Goal: Task Accomplishment & Management: Use online tool/utility

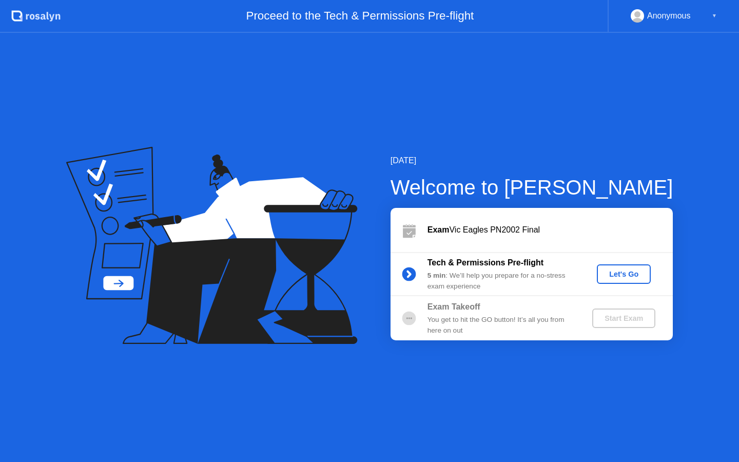
click at [634, 271] on div "Let's Go" at bounding box center [624, 274] width 46 height 8
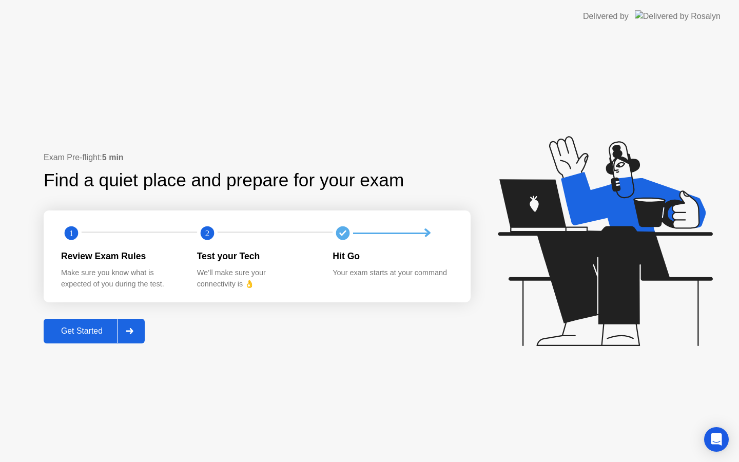
click at [85, 316] on div "Exam Pre-flight: 5 min Find a quiet place and prepare for your exam 1 2 Review …" at bounding box center [257, 247] width 427 height 192
click at [95, 331] on div "Get Started" at bounding box center [82, 331] width 70 height 9
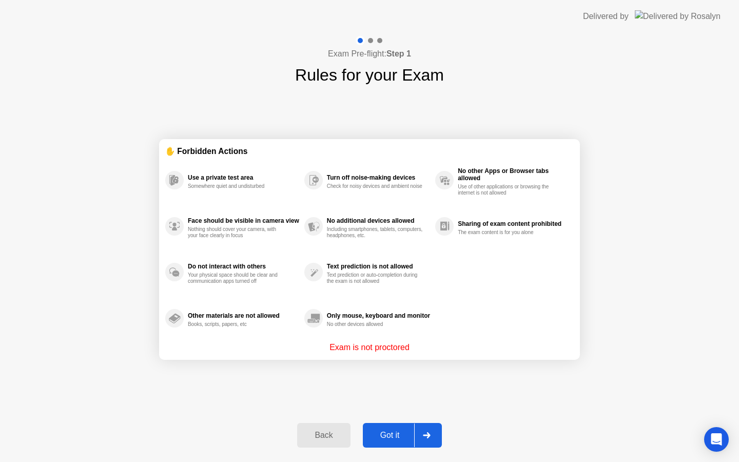
click at [402, 434] on div "Got it" at bounding box center [390, 435] width 48 height 9
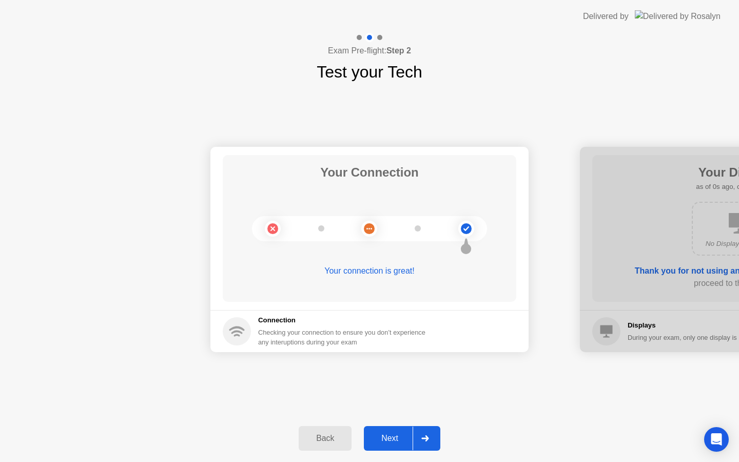
click at [402, 434] on div "Next" at bounding box center [390, 438] width 46 height 9
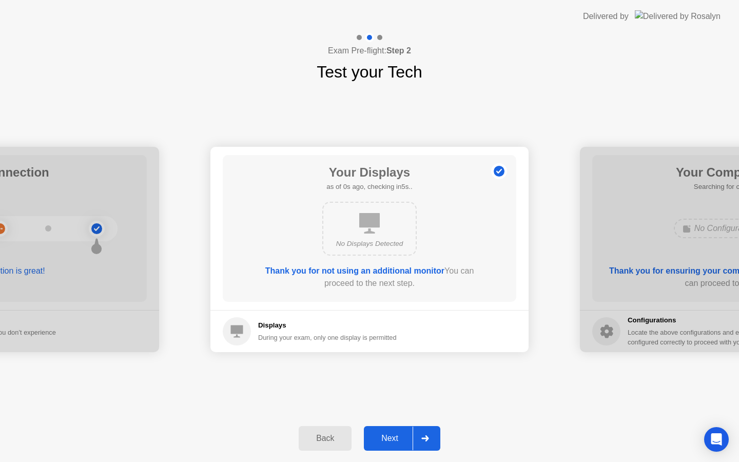
click at [402, 434] on div "Next" at bounding box center [390, 438] width 46 height 9
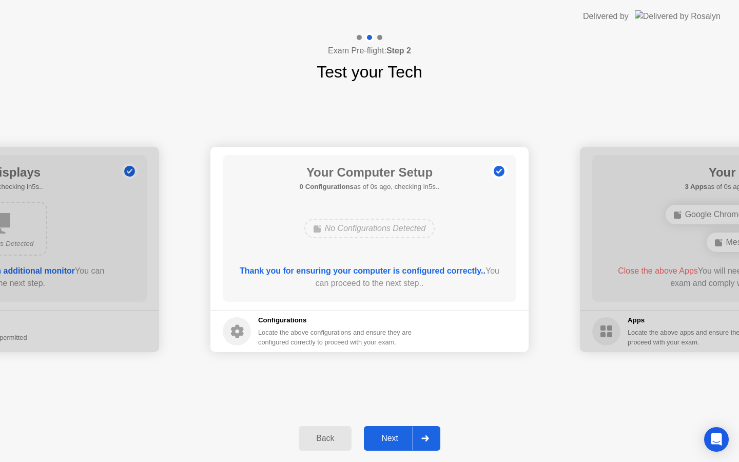
click at [402, 434] on div "Next" at bounding box center [390, 438] width 46 height 9
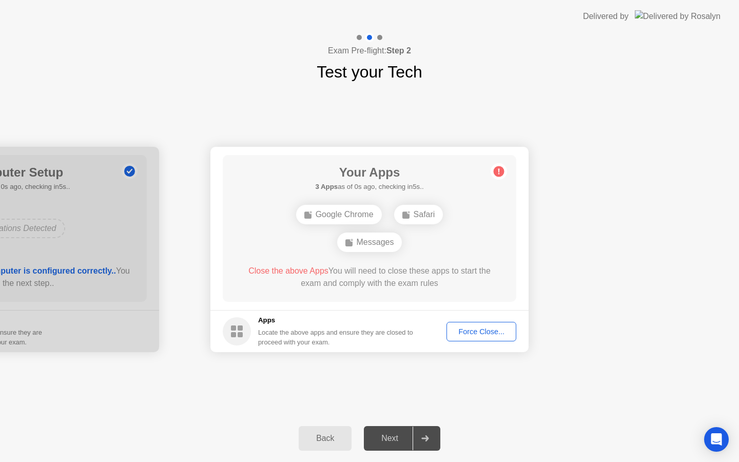
click at [402, 434] on div "Next" at bounding box center [390, 438] width 46 height 9
click at [473, 338] on button "Force Close..." at bounding box center [482, 332] width 70 height 20
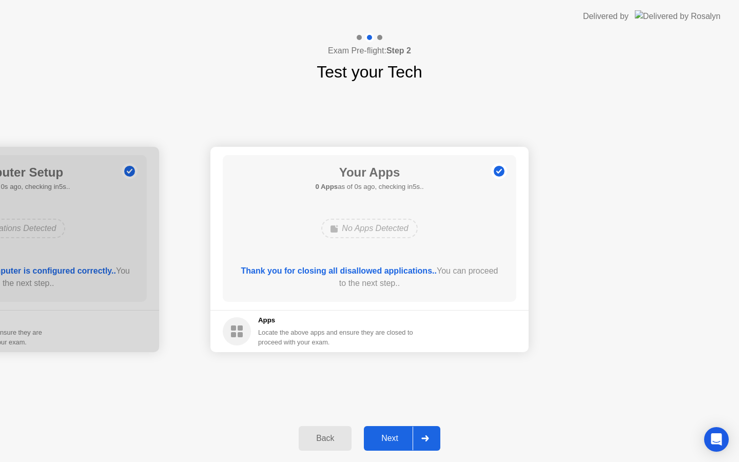
click at [396, 441] on div "Next" at bounding box center [390, 438] width 46 height 9
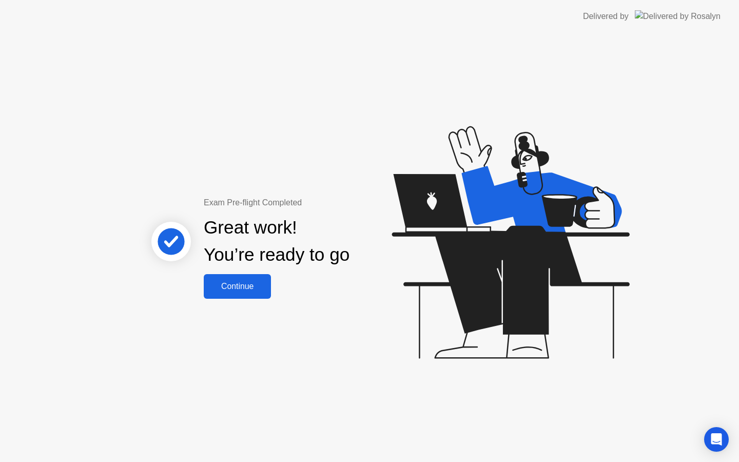
click at [243, 293] on button "Continue" at bounding box center [237, 286] width 67 height 25
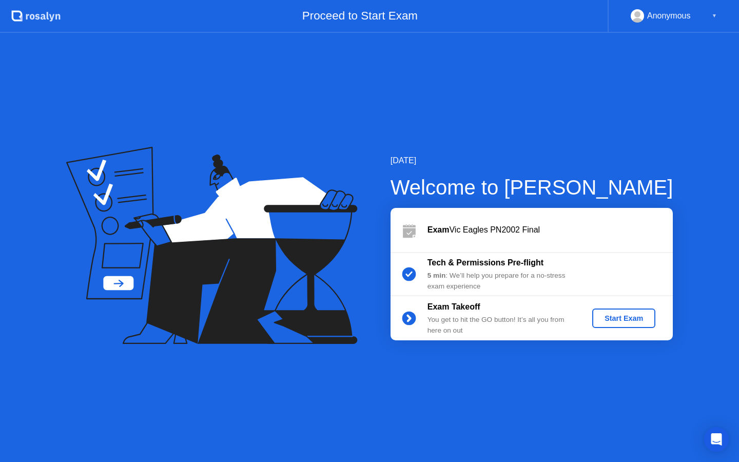
click at [626, 317] on div "Start Exam" at bounding box center [624, 318] width 55 height 8
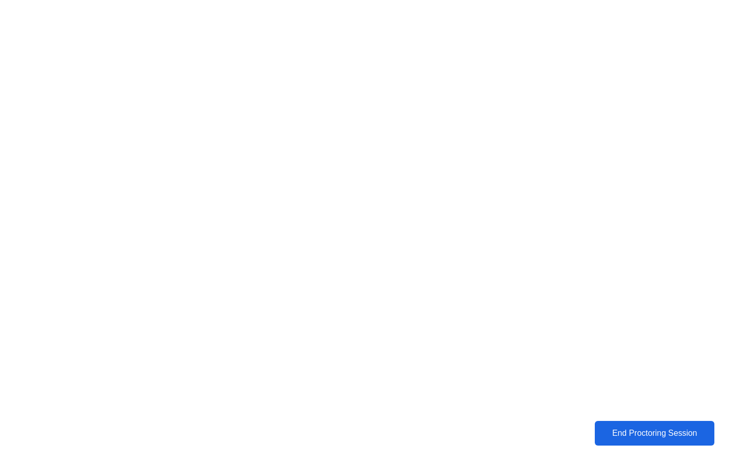
click at [623, 440] on button "End Proctoring Session" at bounding box center [655, 433] width 120 height 25
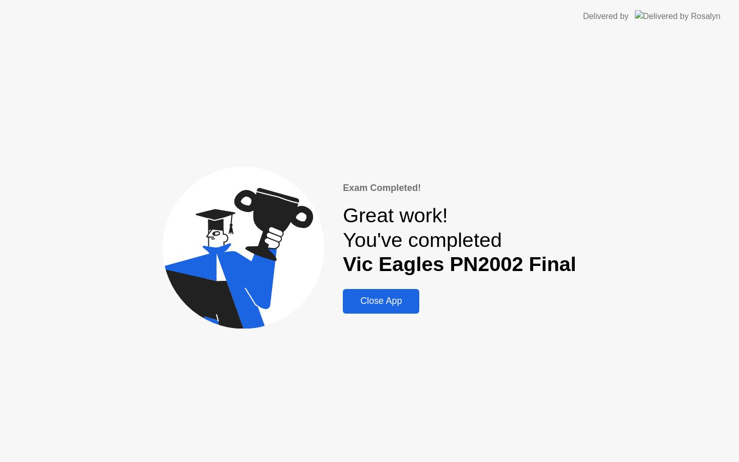
click at [398, 309] on button "Close App" at bounding box center [381, 301] width 77 height 25
